Goal: Task Accomplishment & Management: Manage account settings

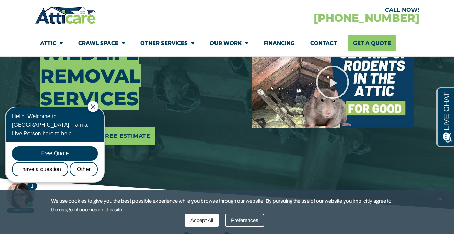
click at [243, 221] on div "Preferences" at bounding box center [244, 220] width 39 height 13
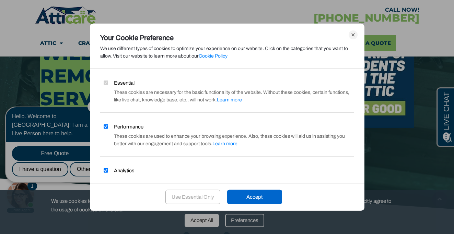
click at [105, 126] on input "Performance" at bounding box center [106, 127] width 4 height 4
checkbox input "false"
click at [106, 171] on input "Analytics" at bounding box center [106, 171] width 4 height 4
checkbox input "false"
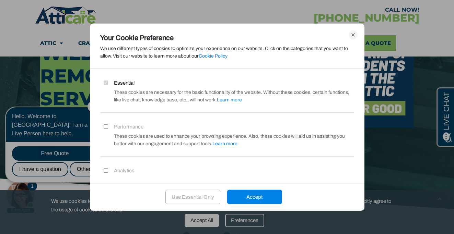
click at [248, 198] on div "Accept" at bounding box center [254, 197] width 55 height 14
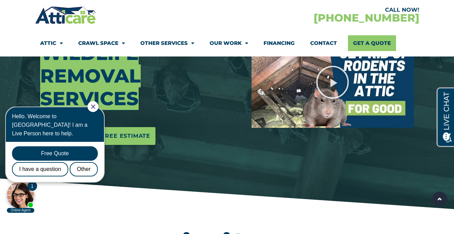
click at [95, 106] on icon "Close Chat" at bounding box center [93, 107] width 4 height 4
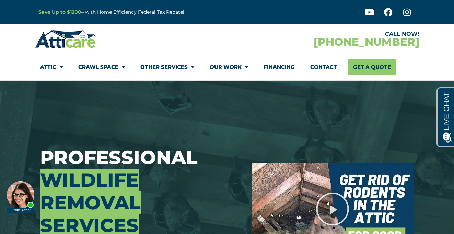
click at [223, 66] on link "Our Work" at bounding box center [229, 67] width 38 height 16
